Goal: Find specific fact: Find specific fact

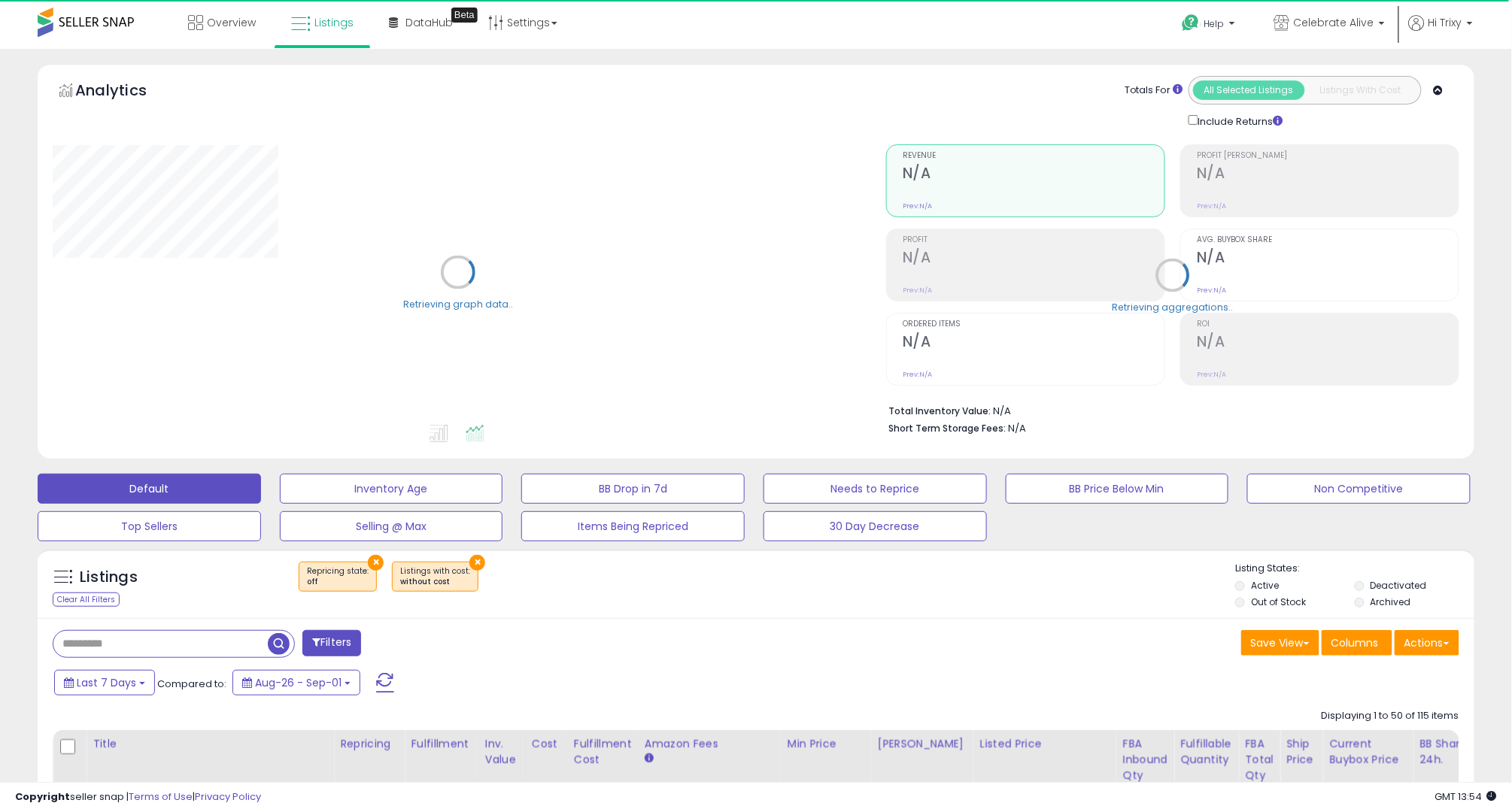
select select "**"
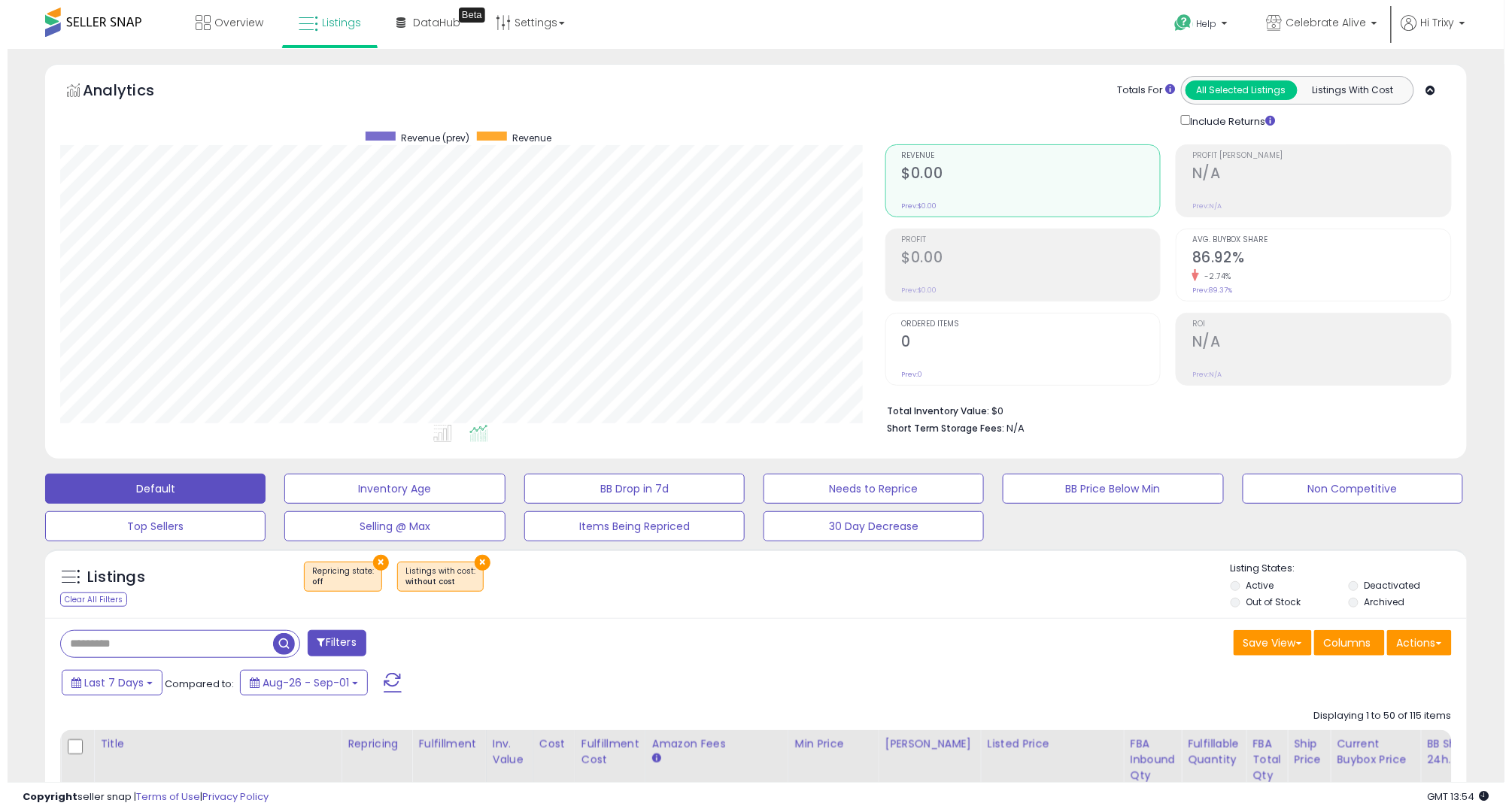
scroll to position [307, 825]
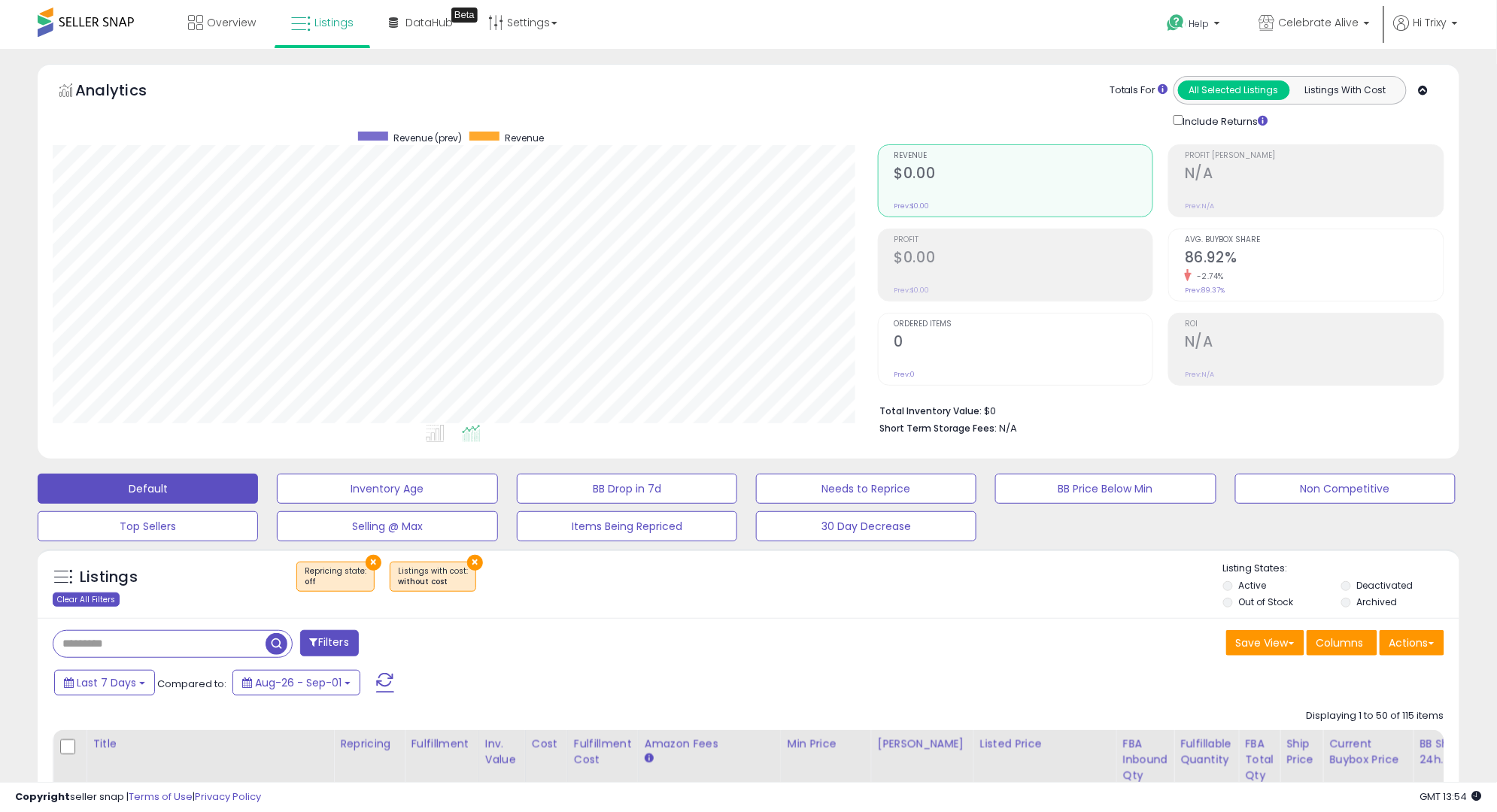
click at [95, 594] on div "Clear All Filters" at bounding box center [86, 600] width 67 height 14
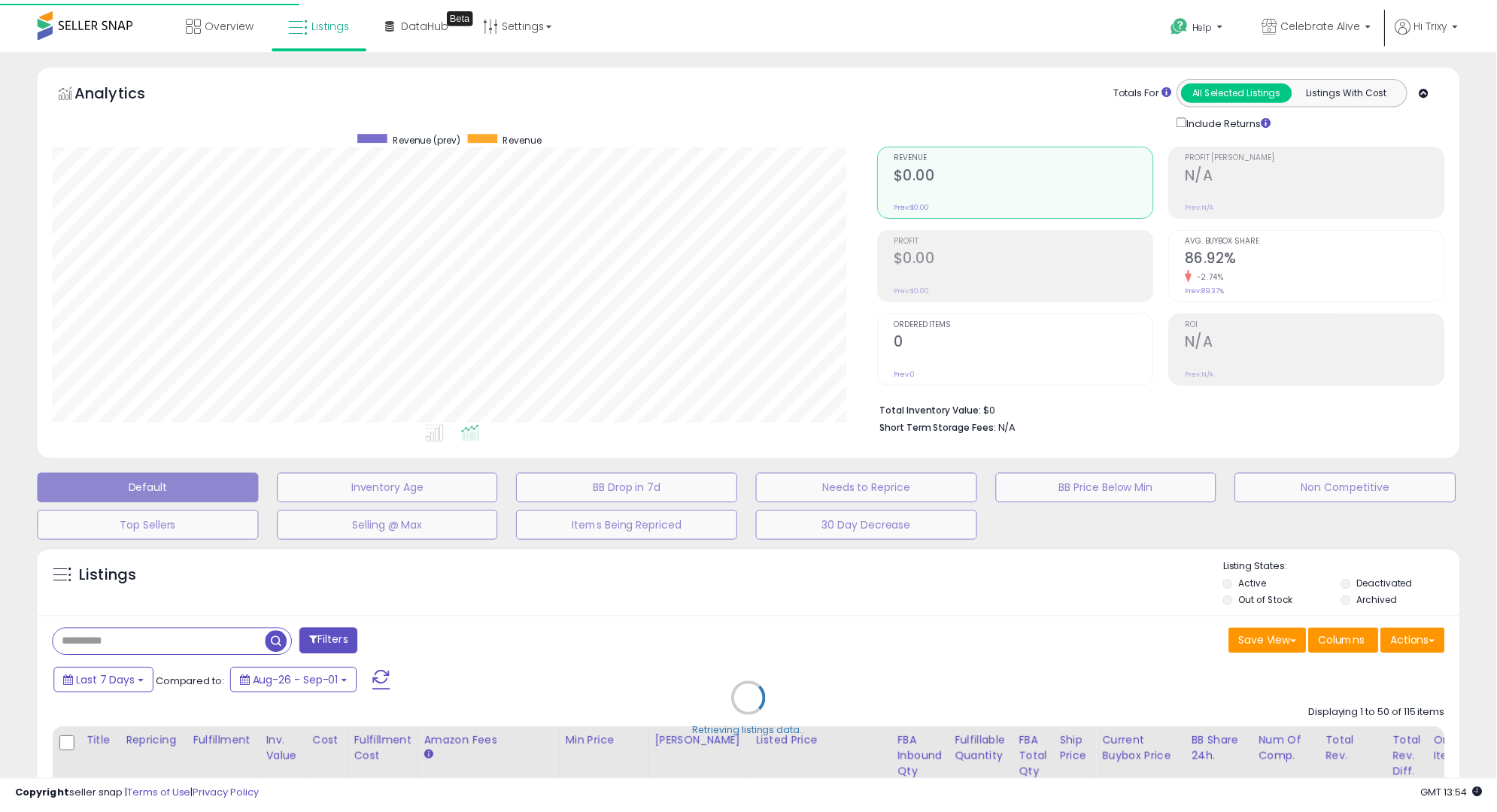
scroll to position [307, 834]
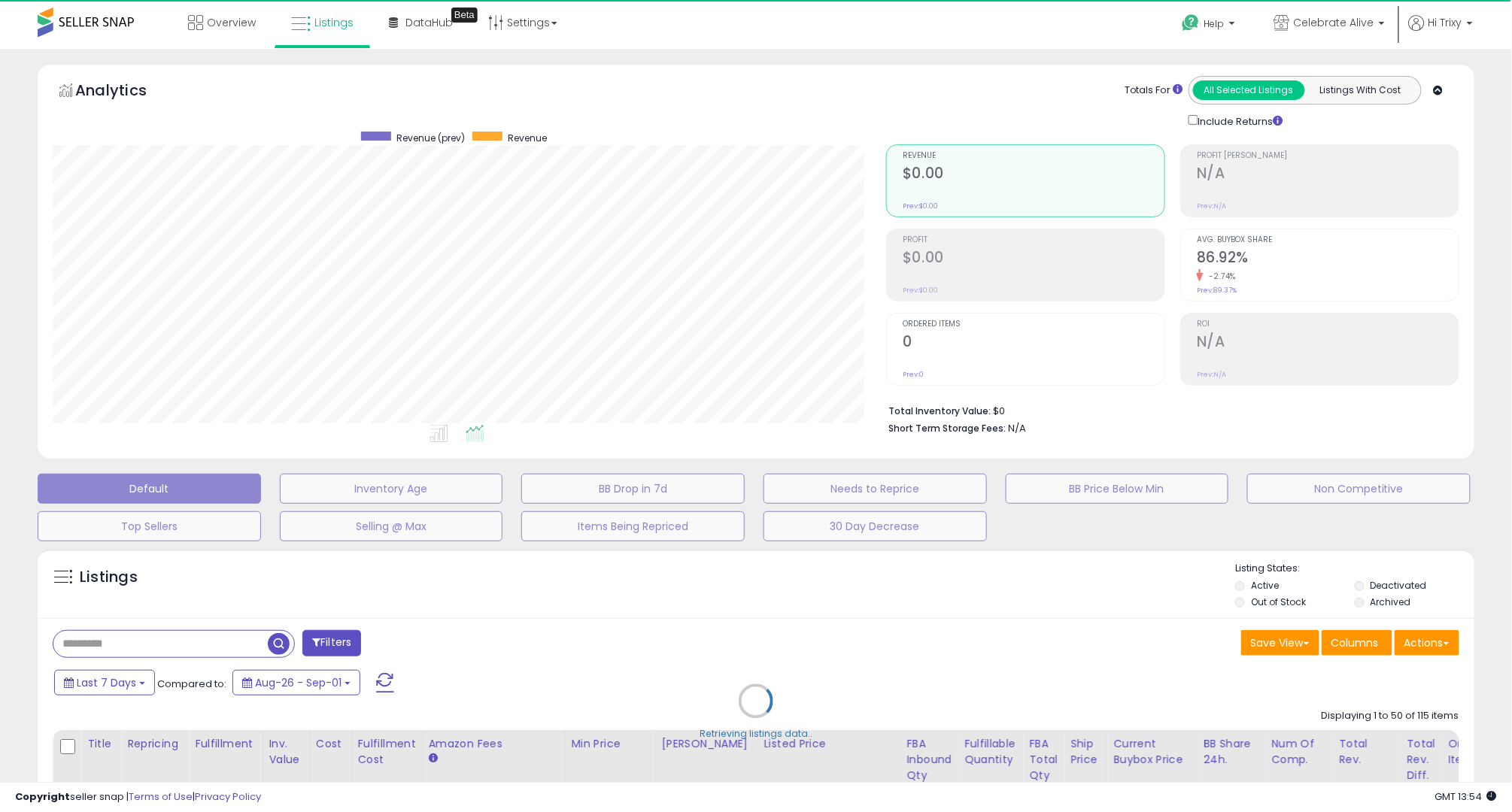
click at [126, 644] on div "Retrieving listings data.." at bounding box center [756, 712] width 1460 height 342
click at [212, 651] on div "Retrieving listings data.." at bounding box center [756, 712] width 1460 height 342
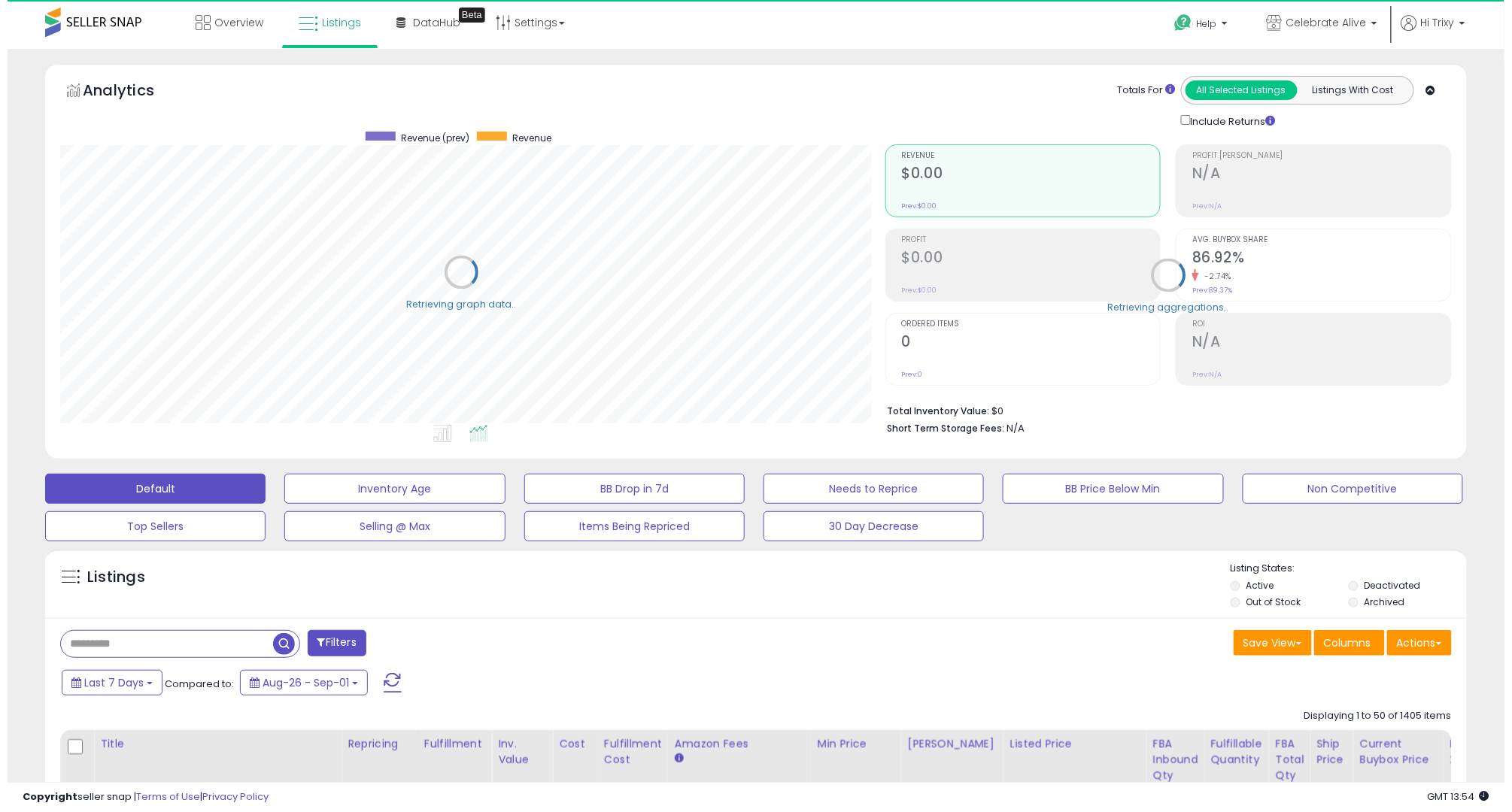
scroll to position [751674, 751566]
click at [87, 639] on input "text" at bounding box center [159, 644] width 212 height 26
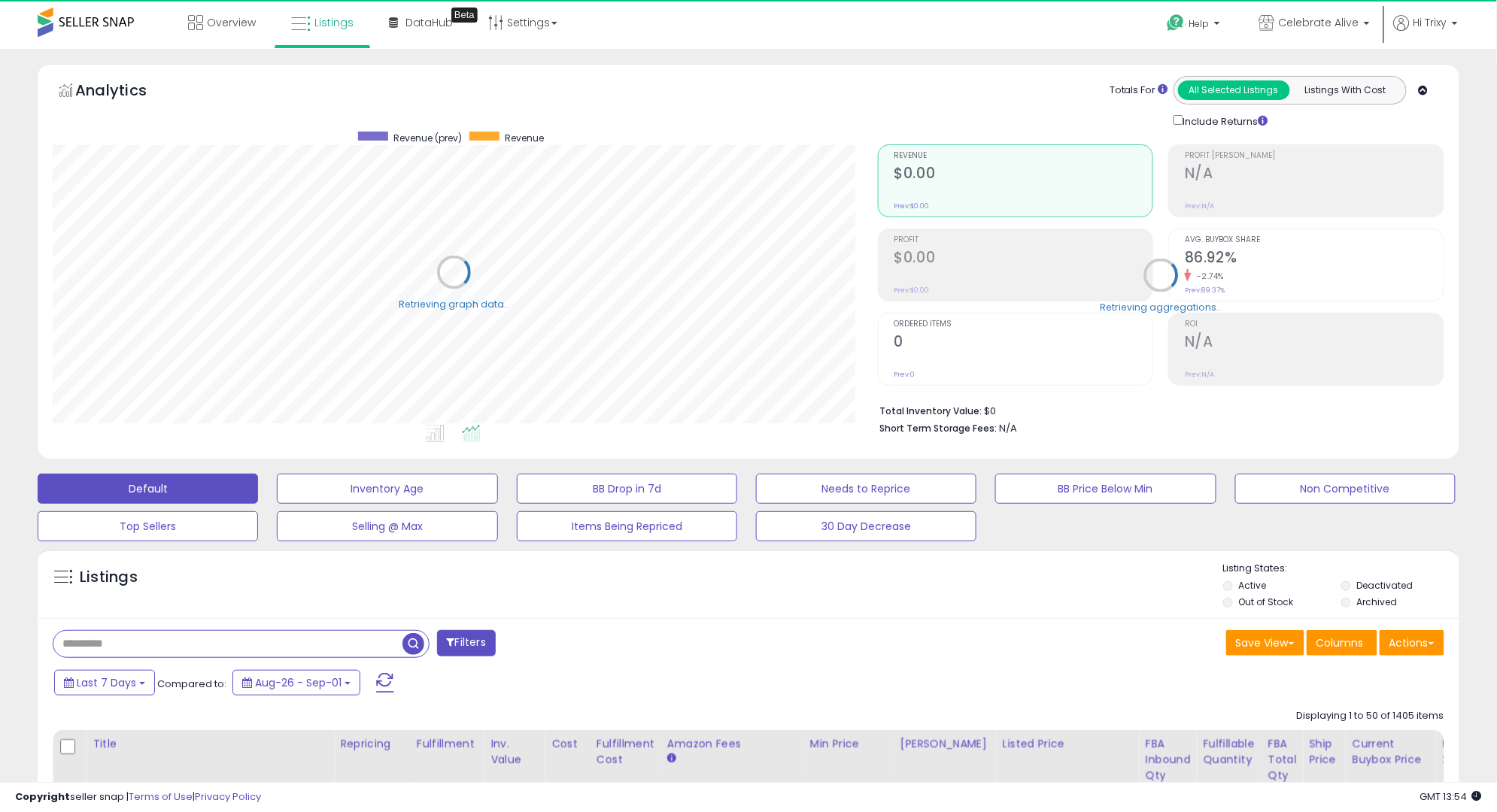
paste input "**********"
type input "**********"
click at [414, 644] on span "button" at bounding box center [413, 644] width 21 height 21
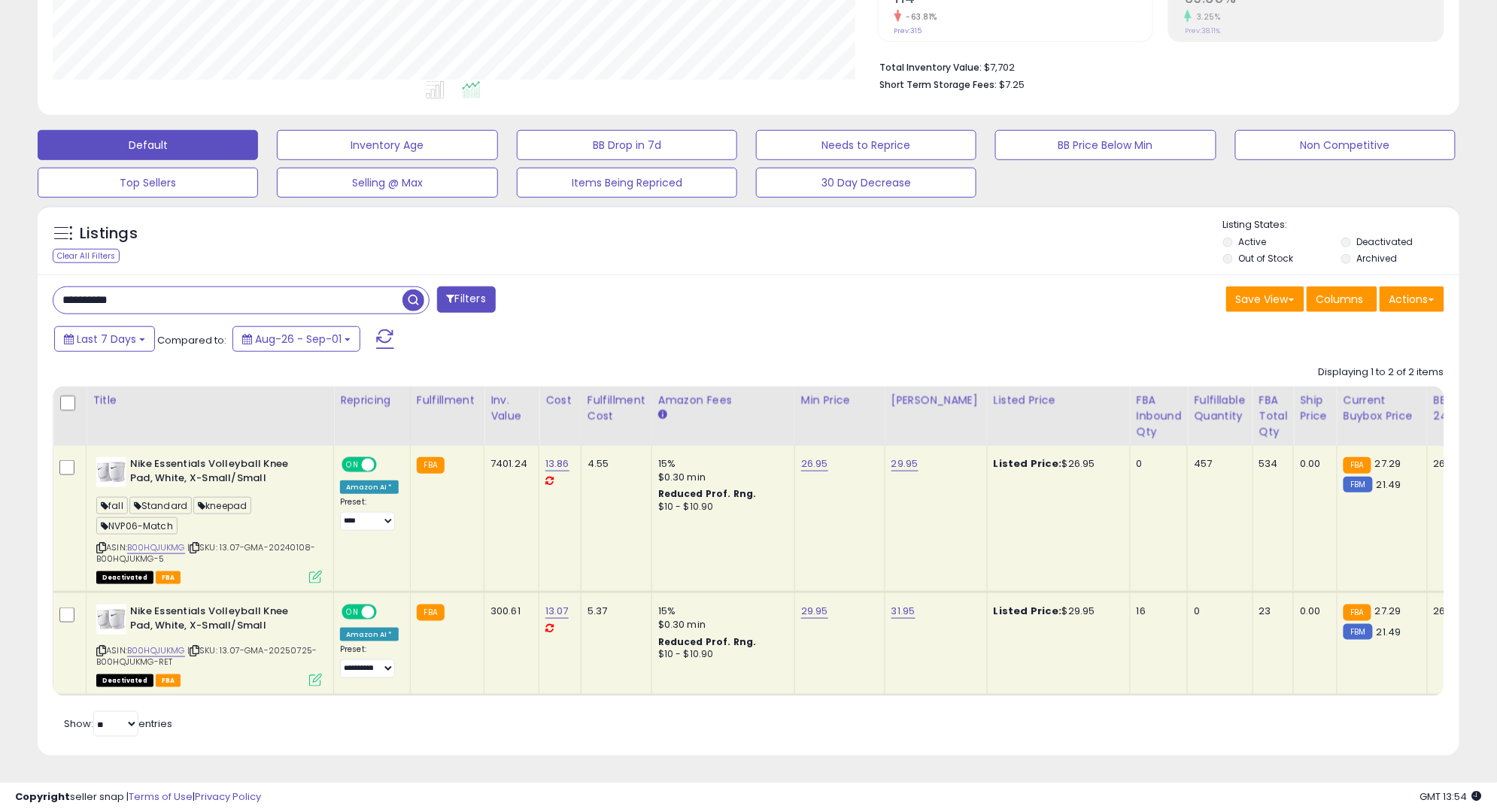
scroll to position [361, 0]
click at [103, 541] on span "| SKU: 13.07-GMA-20240108-B00HQJUKMG-5" at bounding box center [205, 552] width 219 height 22
click at [103, 543] on icon at bounding box center [101, 547] width 10 height 8
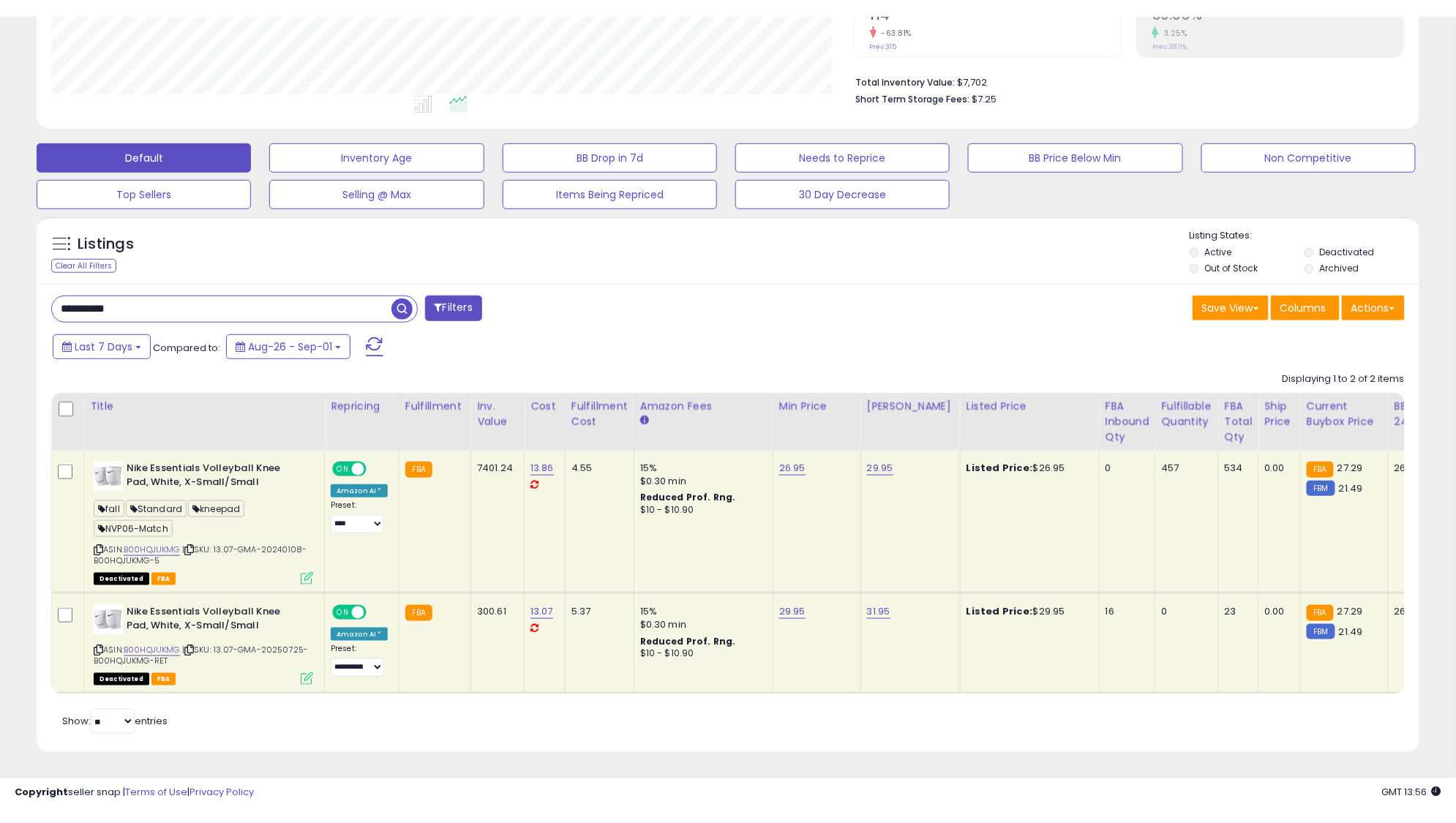
scroll to position [318, 0]
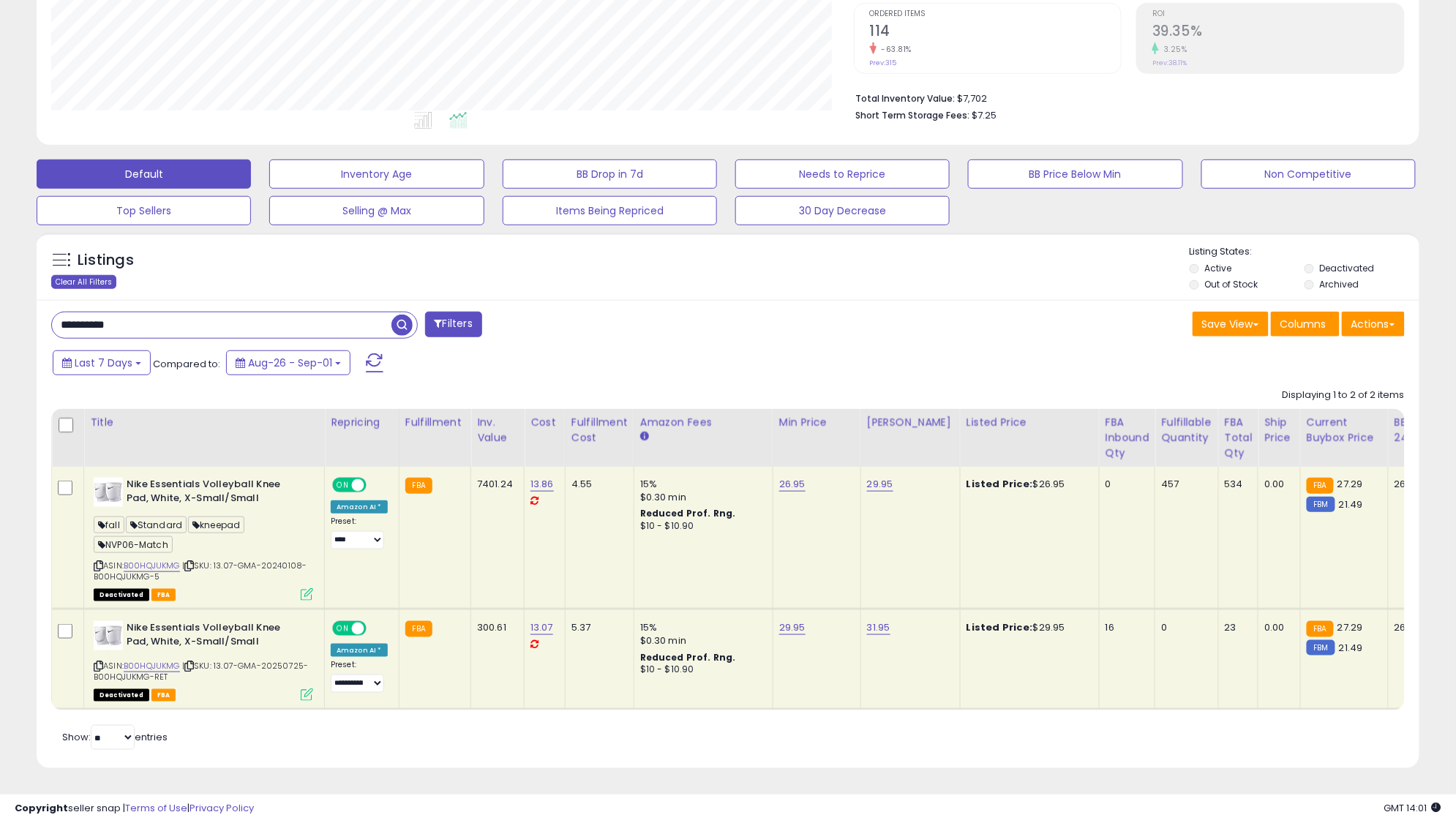
click at [70, 275] on div "Clear All Filters" at bounding box center [84, 282] width 65 height 14
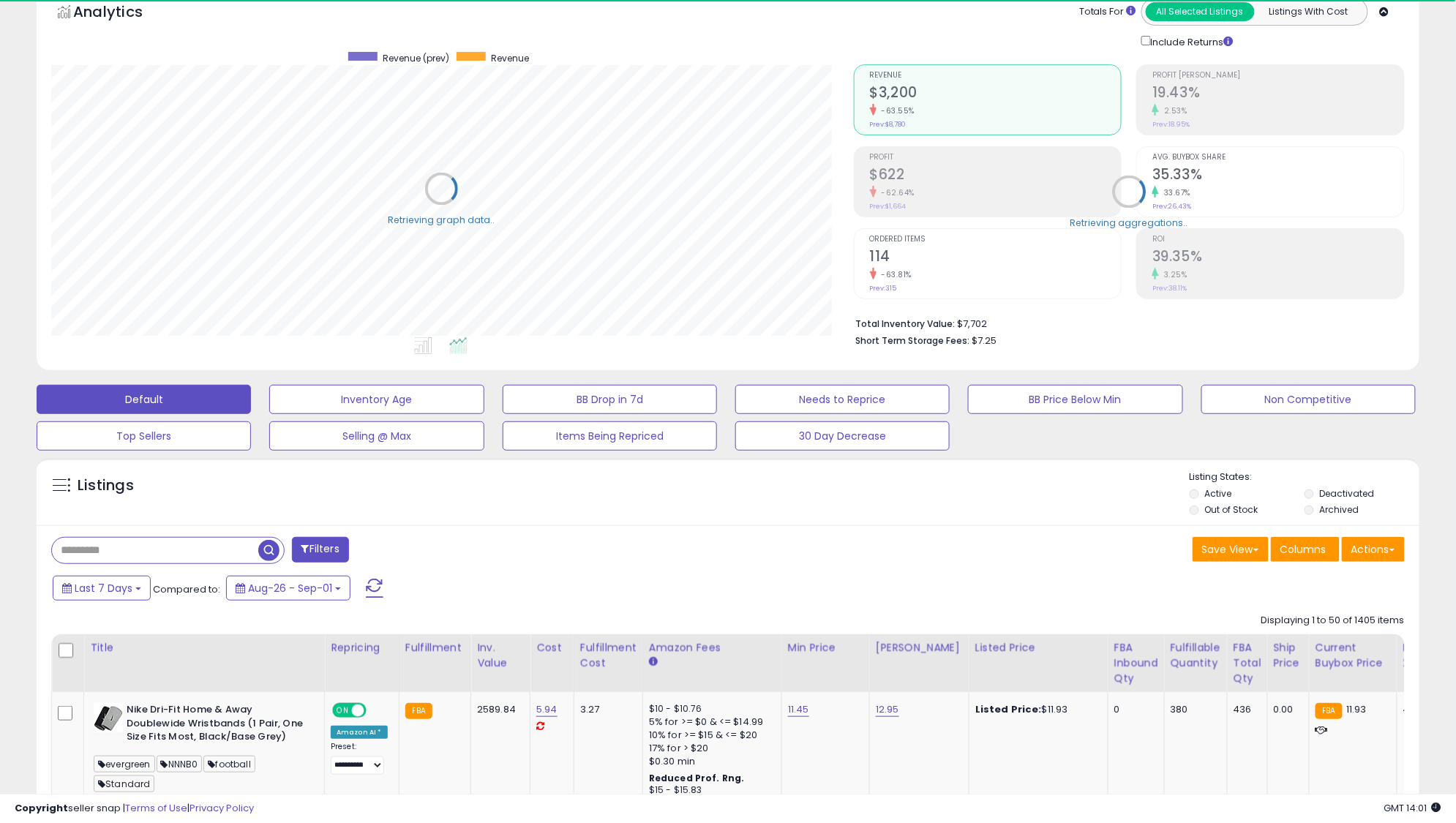
scroll to position [731096, 731033]
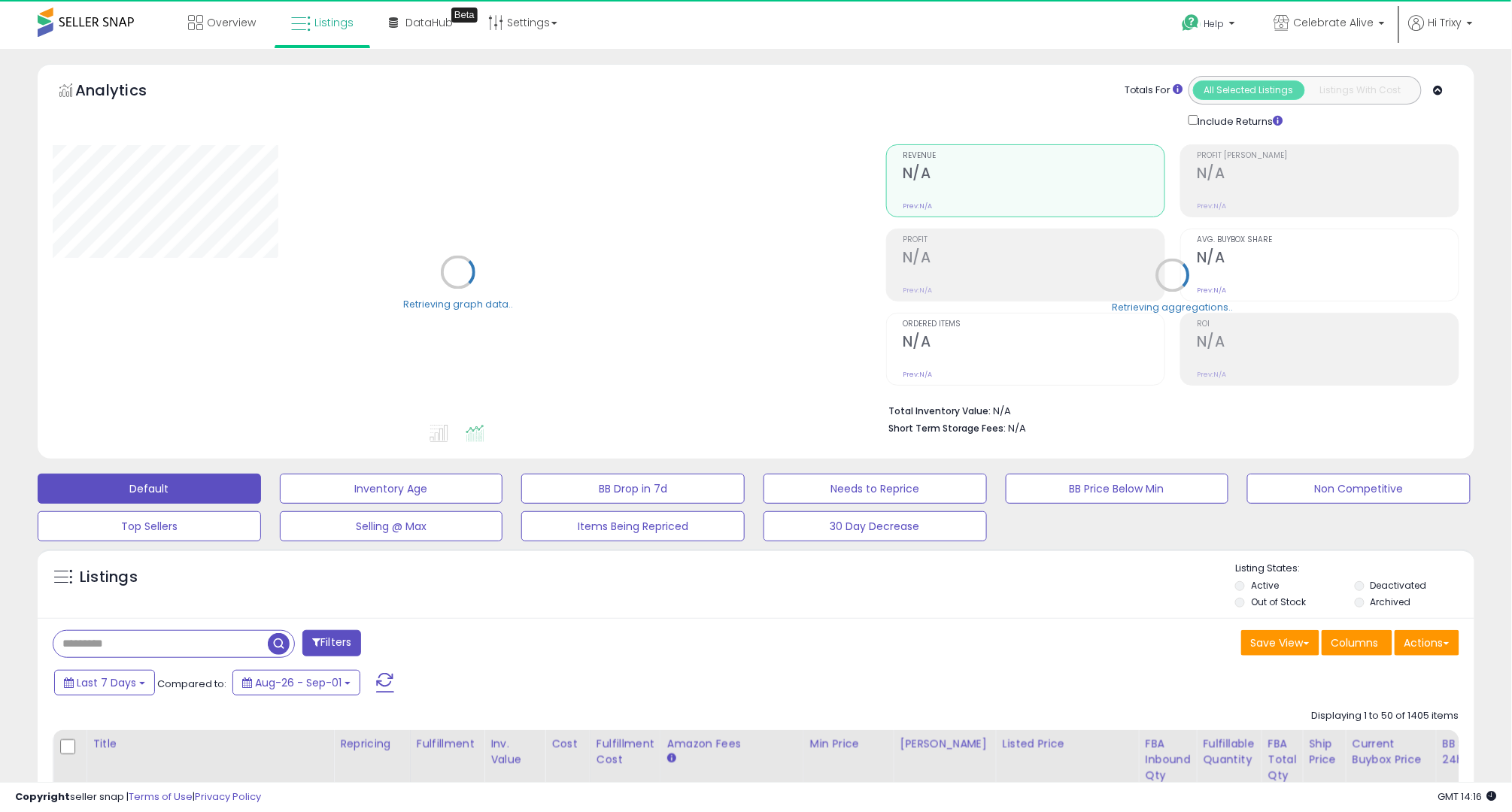
select select "**"
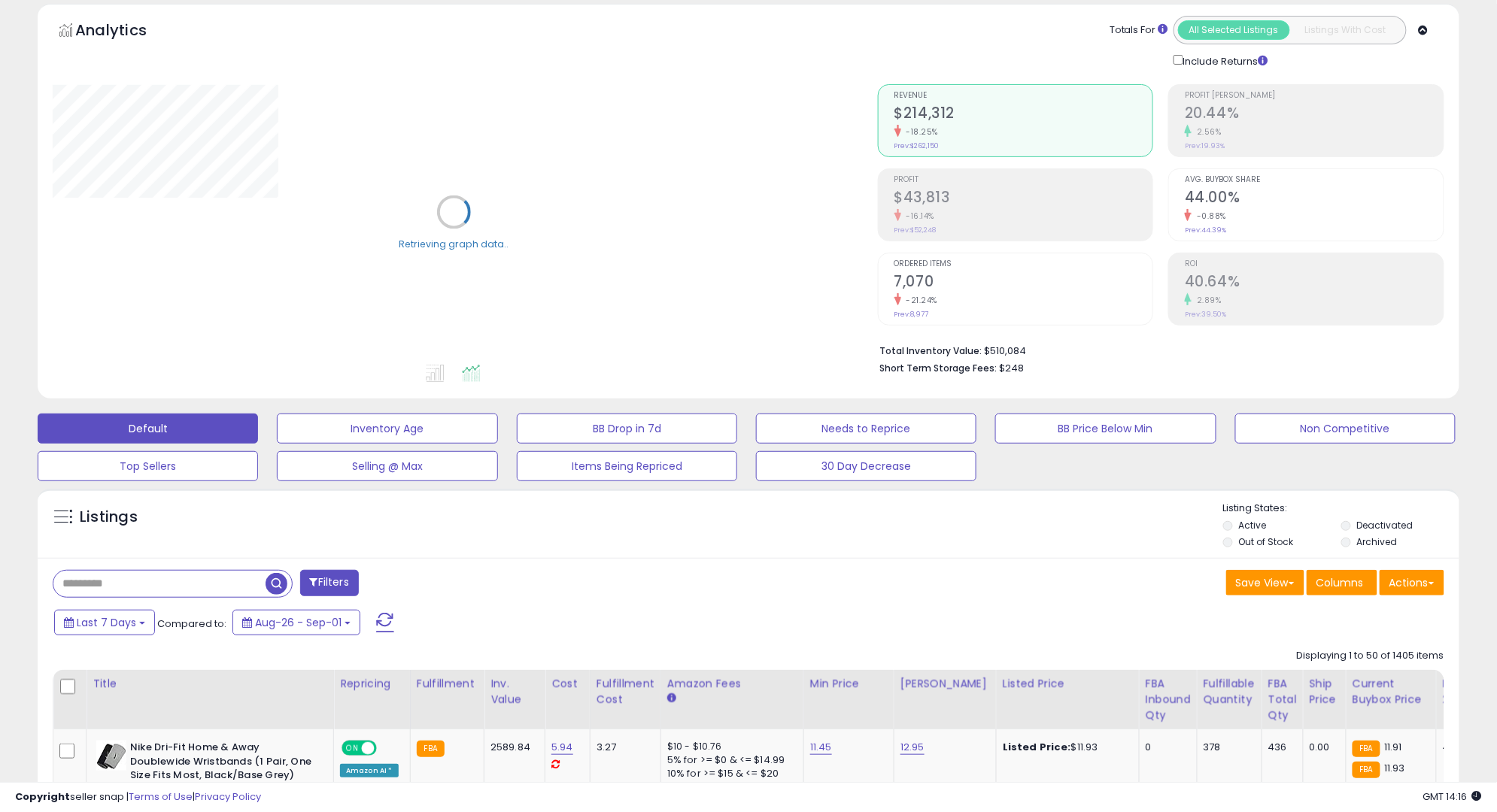
scroll to position [100, 0]
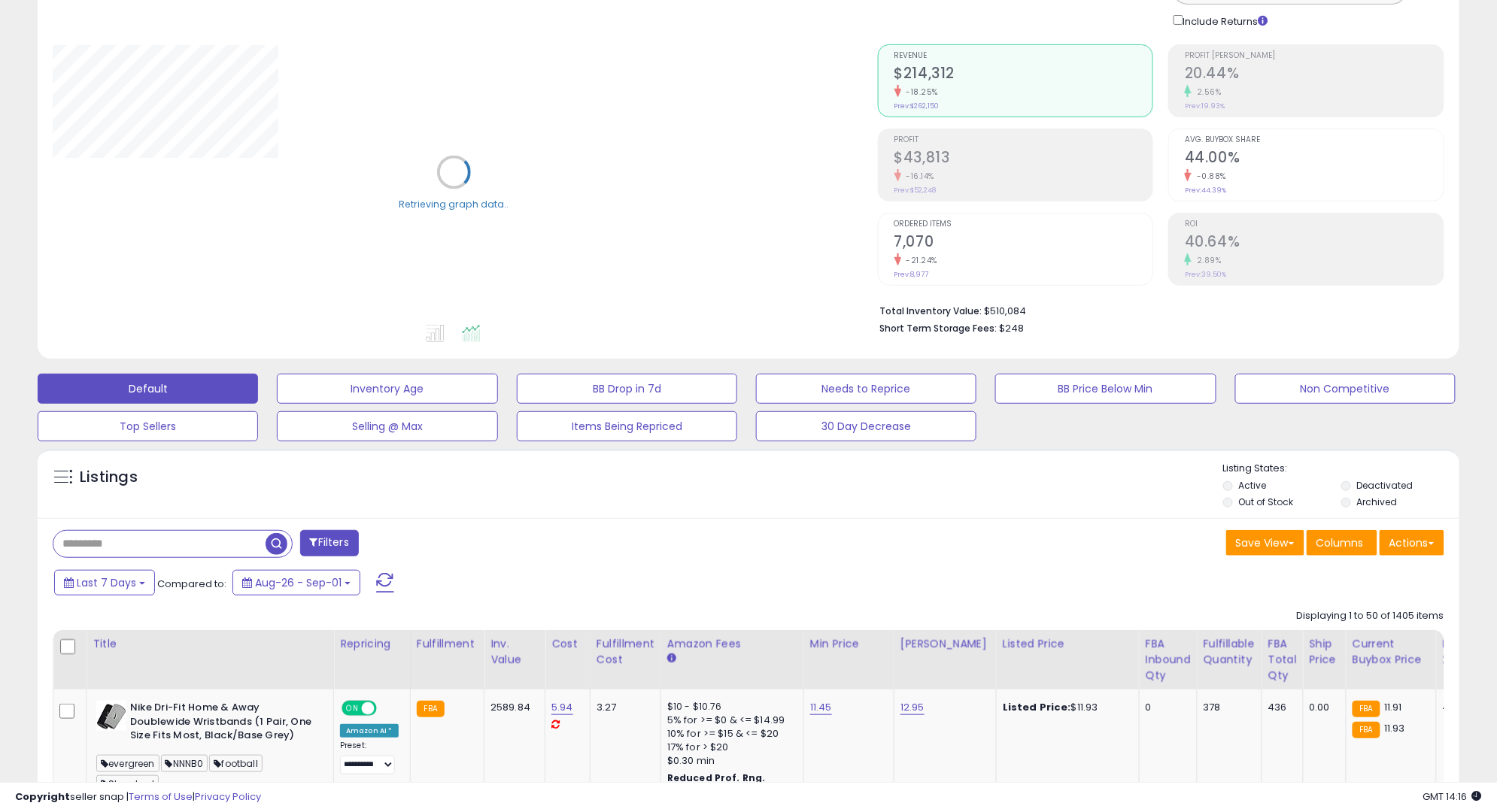
click at [182, 554] on input "text" at bounding box center [159, 543] width 212 height 26
paste input "**********"
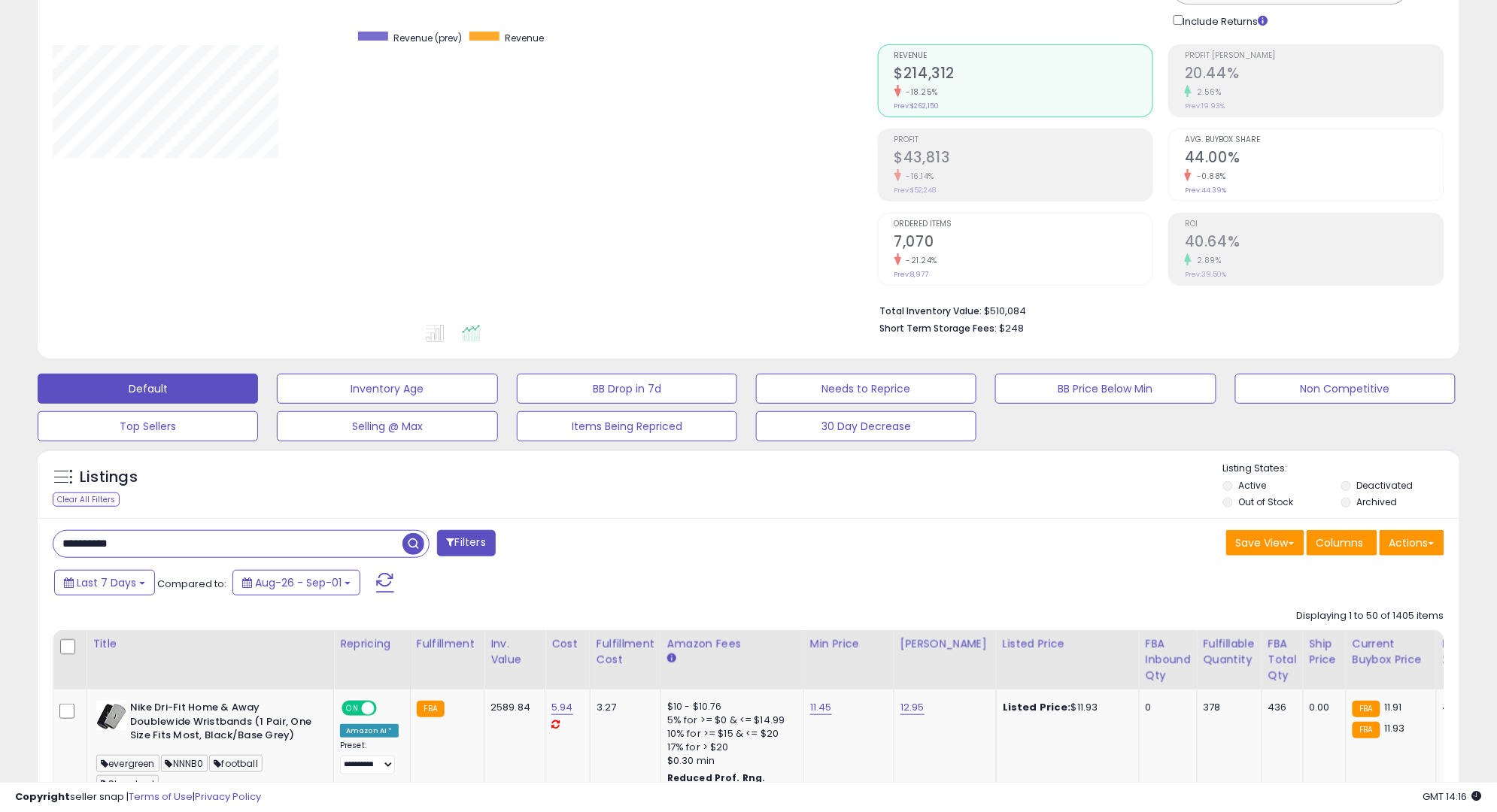
type input "**********"
click at [410, 551] on span "button" at bounding box center [413, 543] width 21 height 21
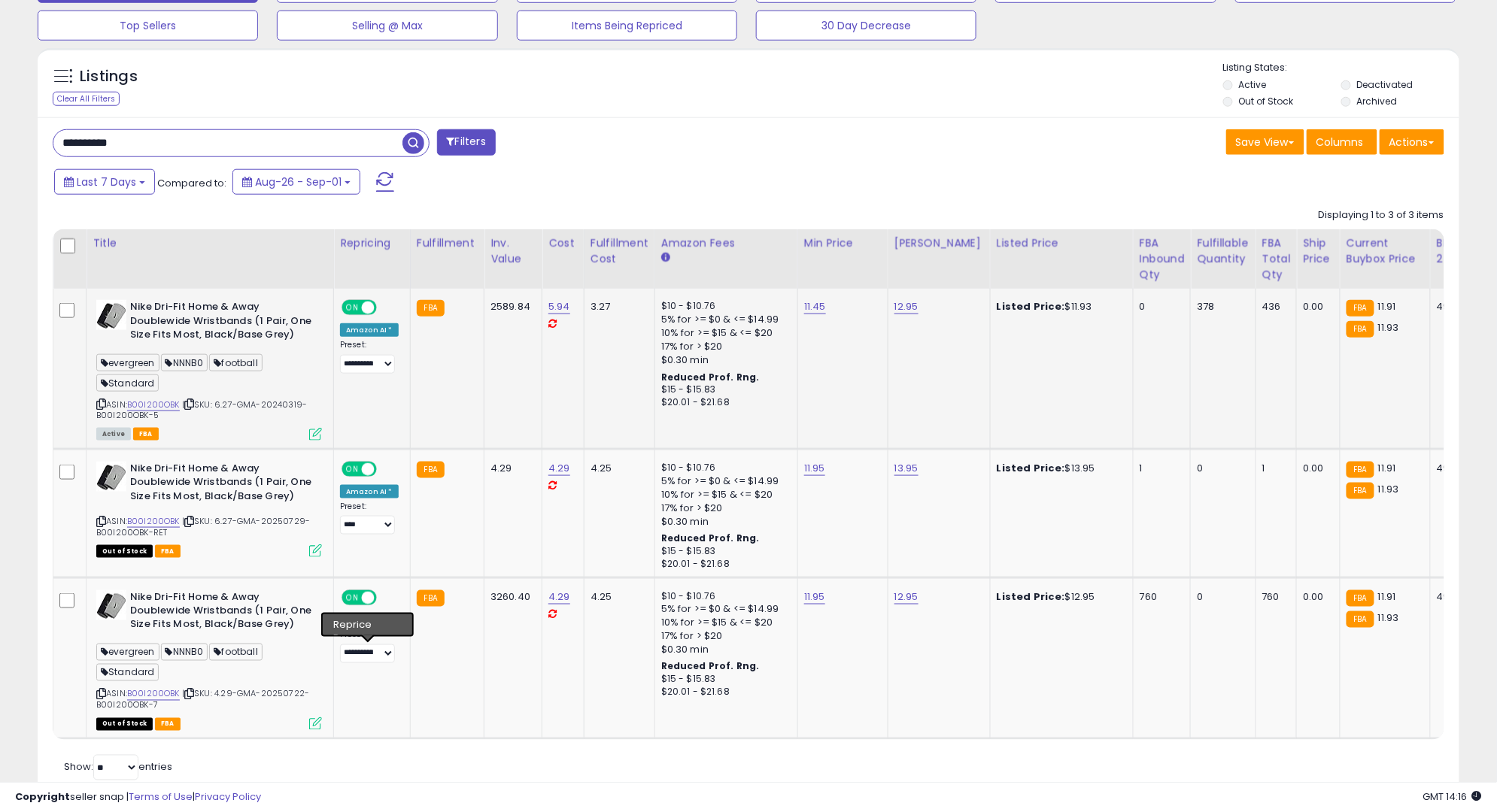
scroll to position [307, 825]
click at [506, 316] on td "2589.84" at bounding box center [514, 369] width 58 height 160
copy div "2589.84"
click at [510, 594] on div "3260.40" at bounding box center [510, 597] width 40 height 14
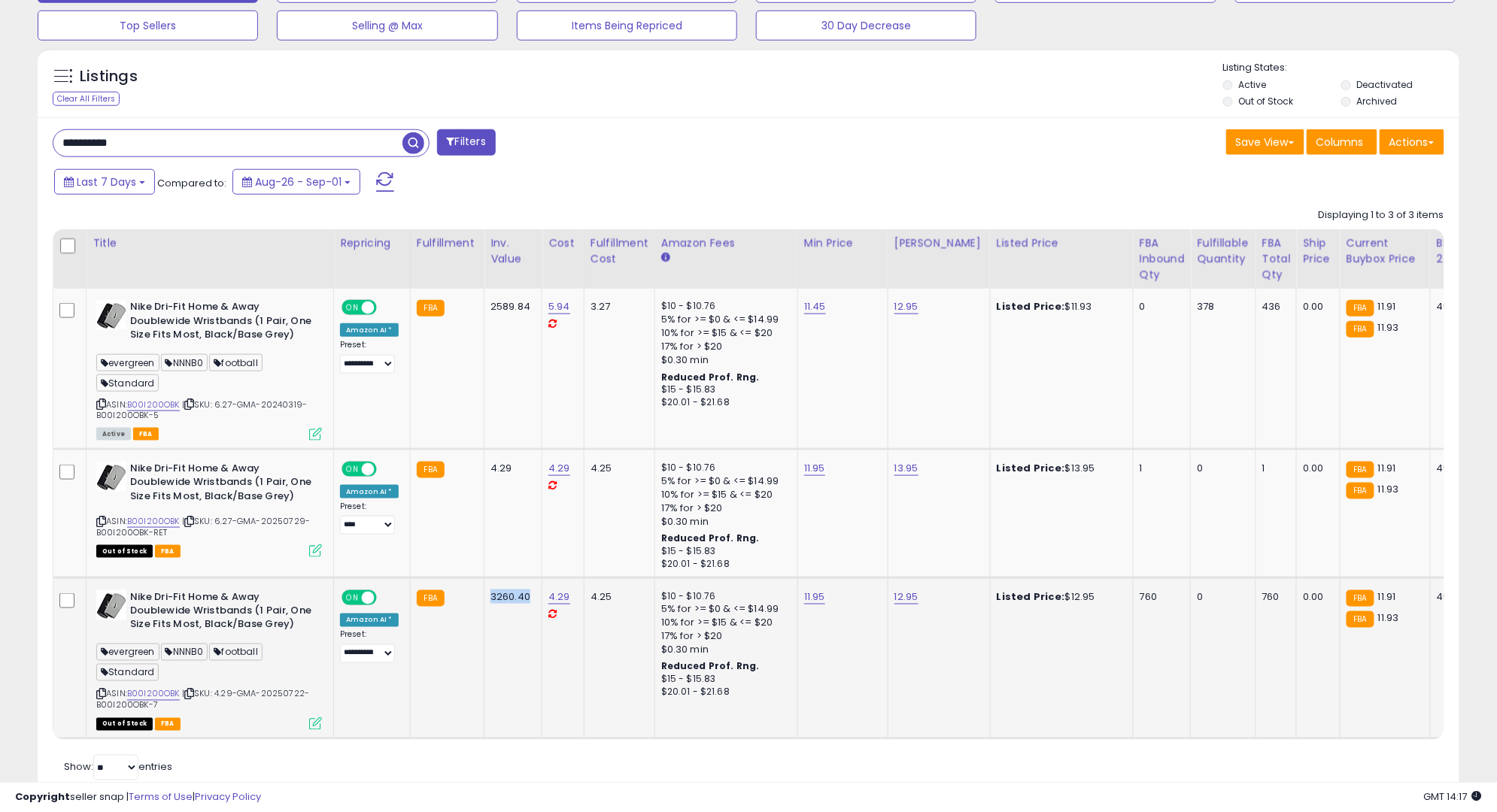
click at [510, 594] on div "3260.40" at bounding box center [510, 597] width 40 height 14
copy div "3260.40"
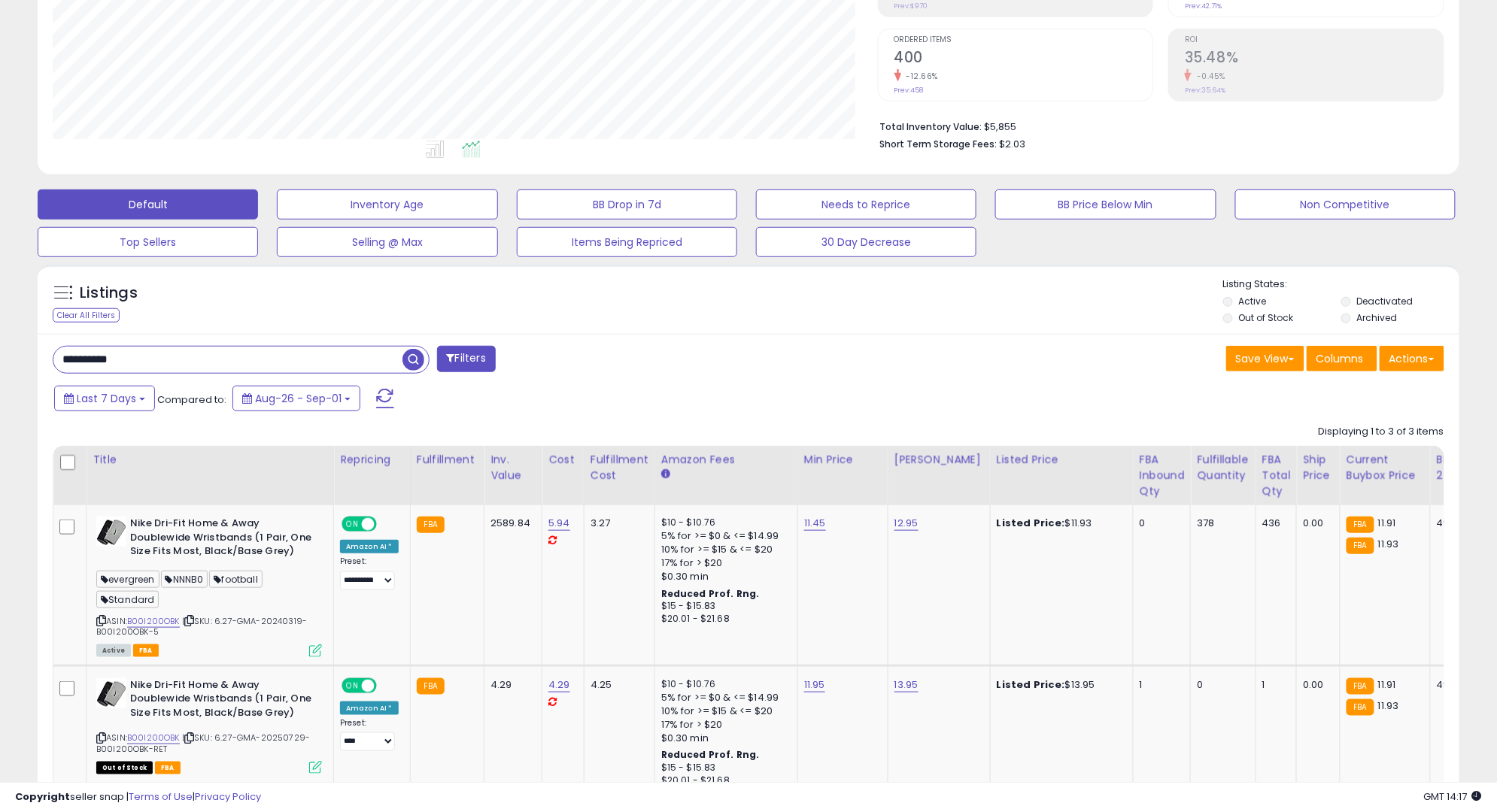
scroll to position [260, 0]
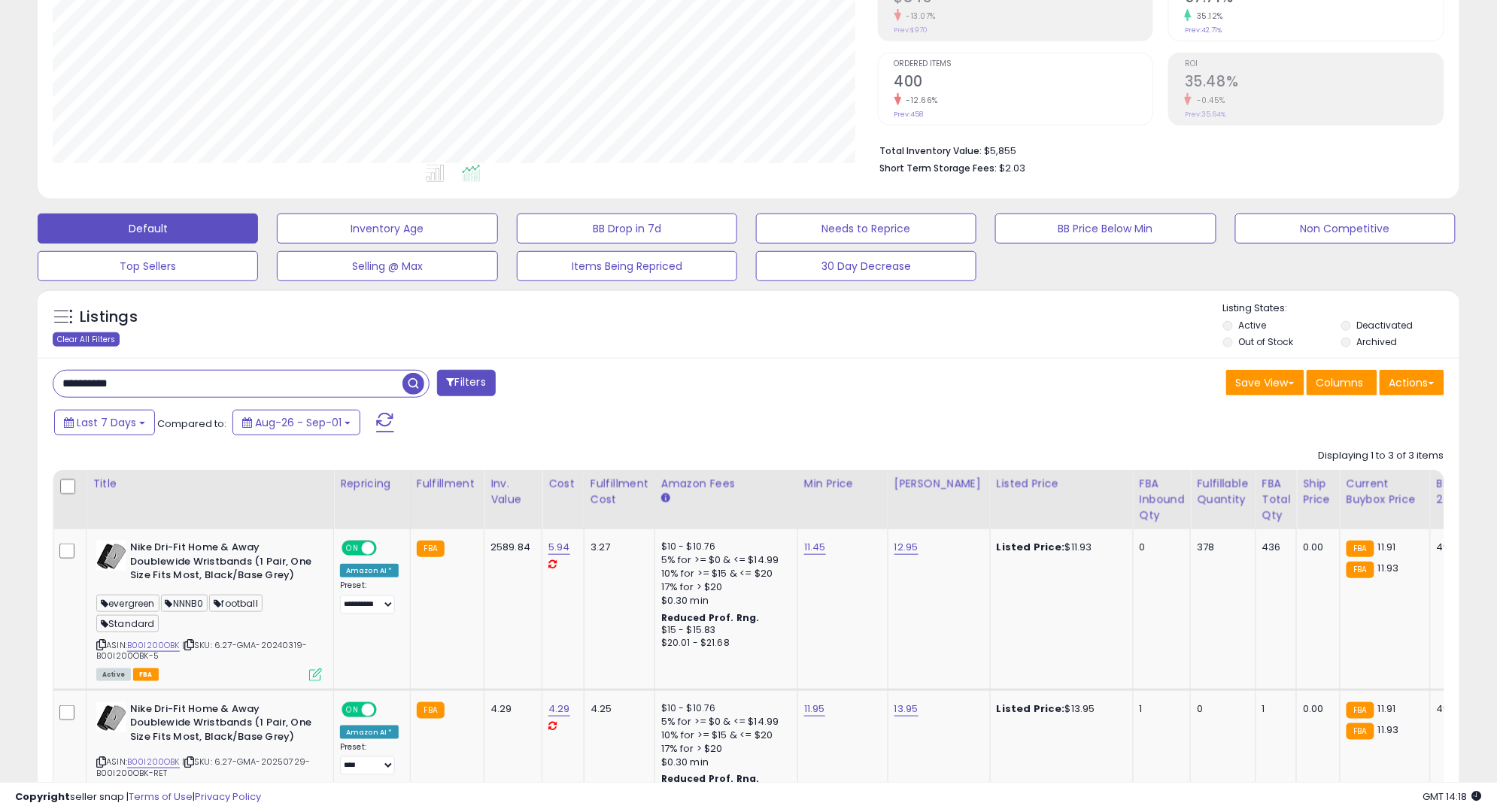
click at [68, 334] on div "Clear All Filters" at bounding box center [86, 339] width 67 height 14
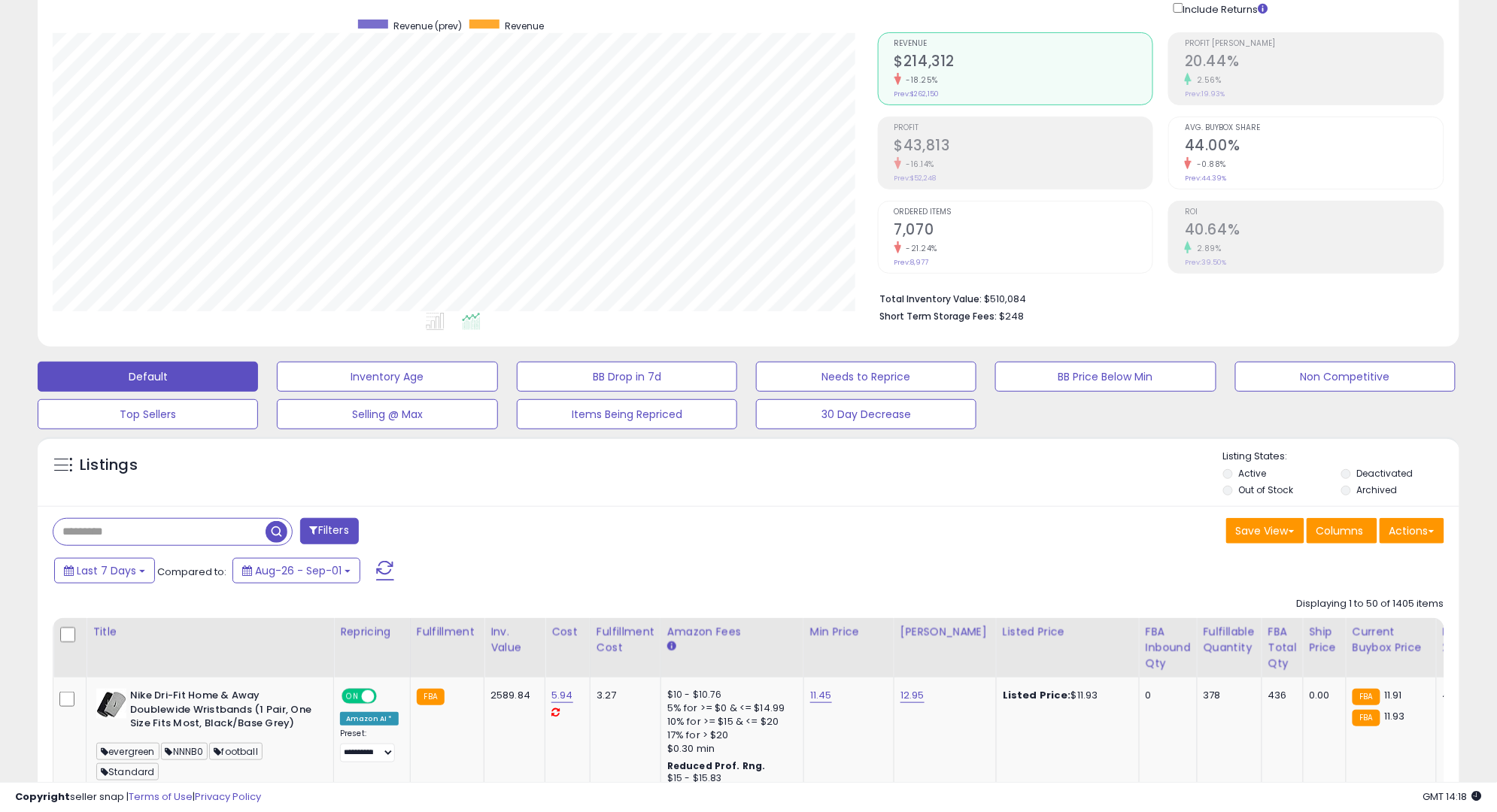
scroll to position [307, 825]
